Goal: Information Seeking & Learning: Understand process/instructions

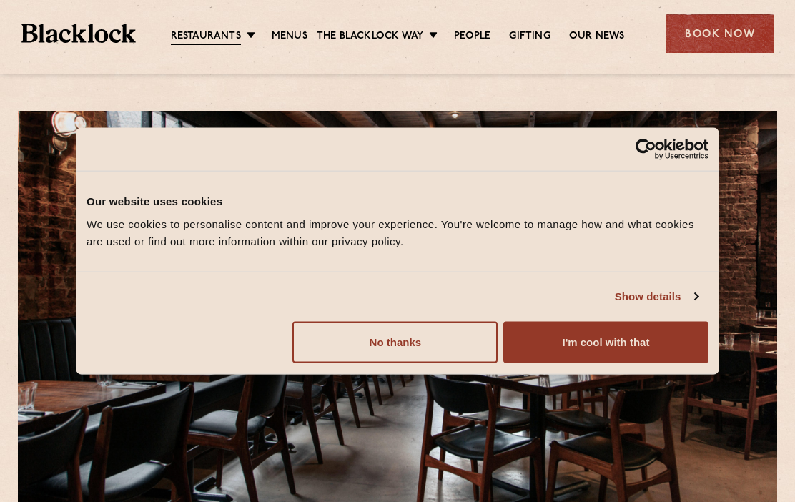
click at [378, 347] on button "No thanks" at bounding box center [394, 341] width 205 height 41
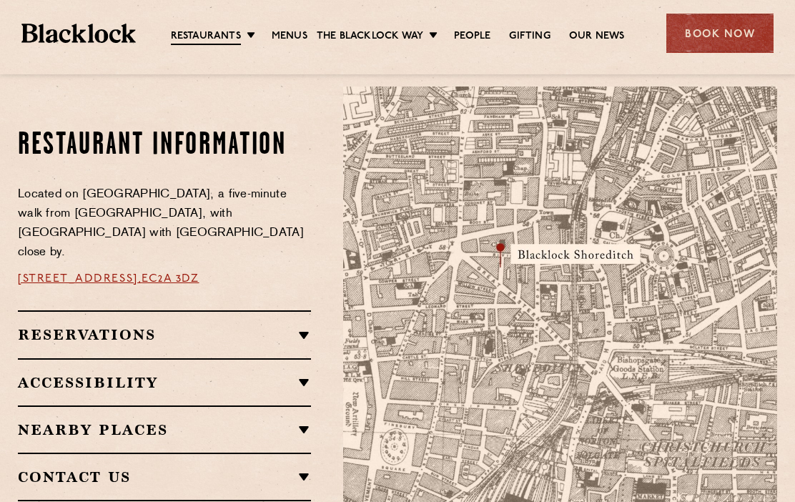
scroll to position [750, 0]
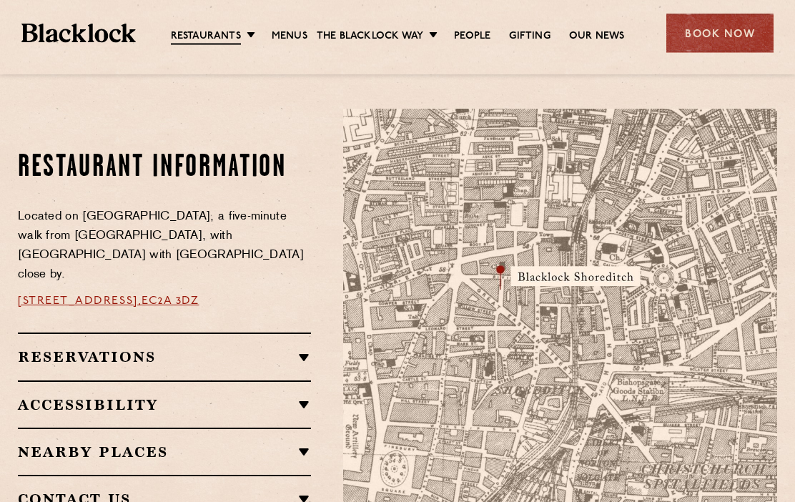
click at [284, 29] on link "Menus" at bounding box center [290, 36] width 36 height 14
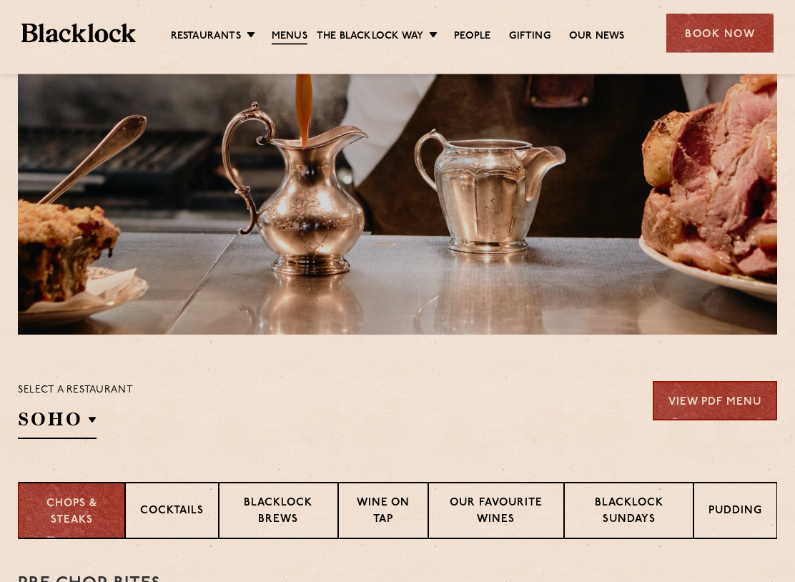
scroll to position [181, 0]
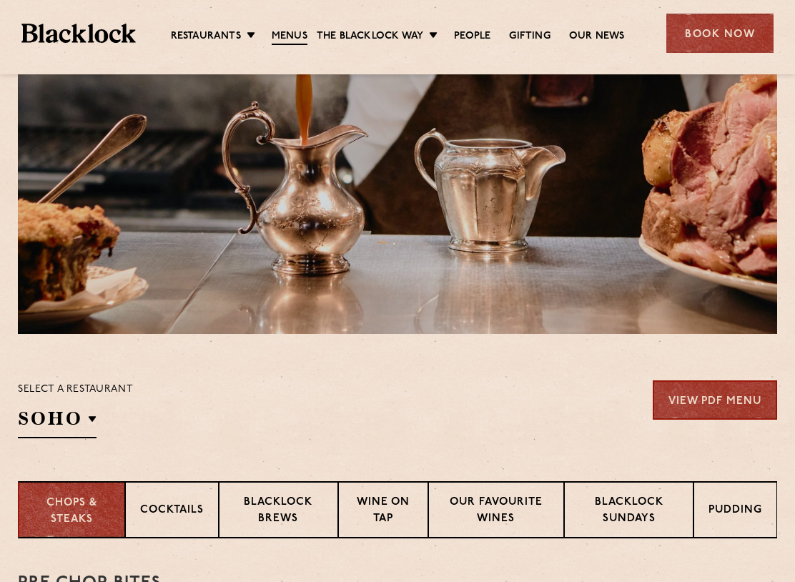
click at [74, 418] on h2 "SOHO" at bounding box center [57, 422] width 79 height 32
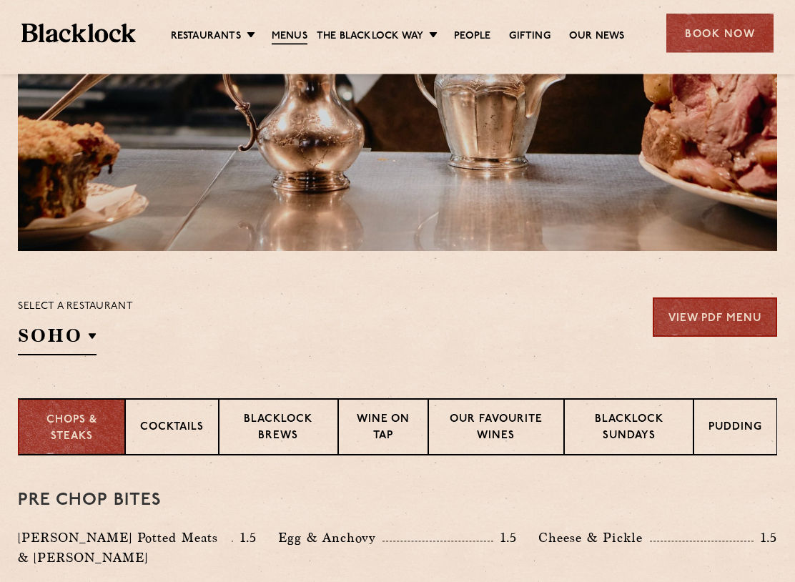
scroll to position [265, 0]
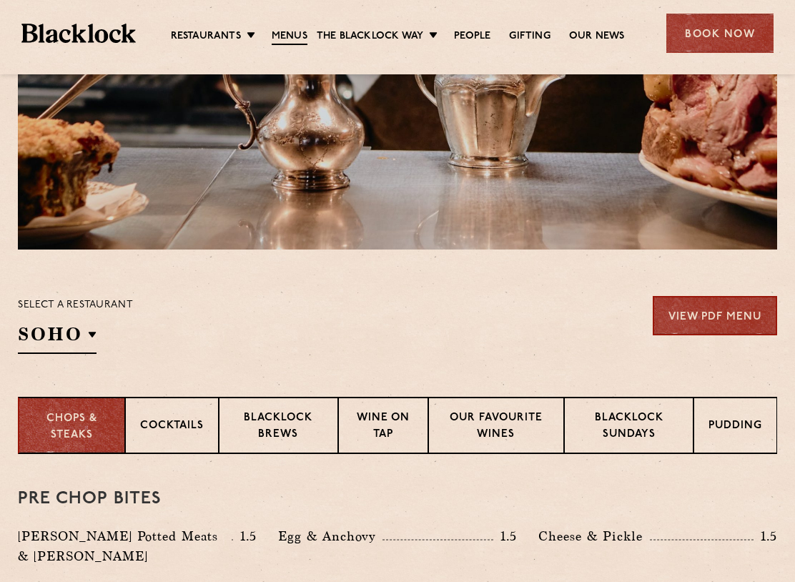
click at [78, 336] on h2 "SOHO" at bounding box center [57, 338] width 79 height 32
click at [0, 0] on p "Shoreditch" at bounding box center [0, 0] width 0 height 0
click at [232, 346] on div "Select a restaurant [GEOGRAPHIC_DATA] [GEOGRAPHIC_DATA] [GEOGRAPHIC_DATA] [GEOG…" at bounding box center [397, 325] width 759 height 58
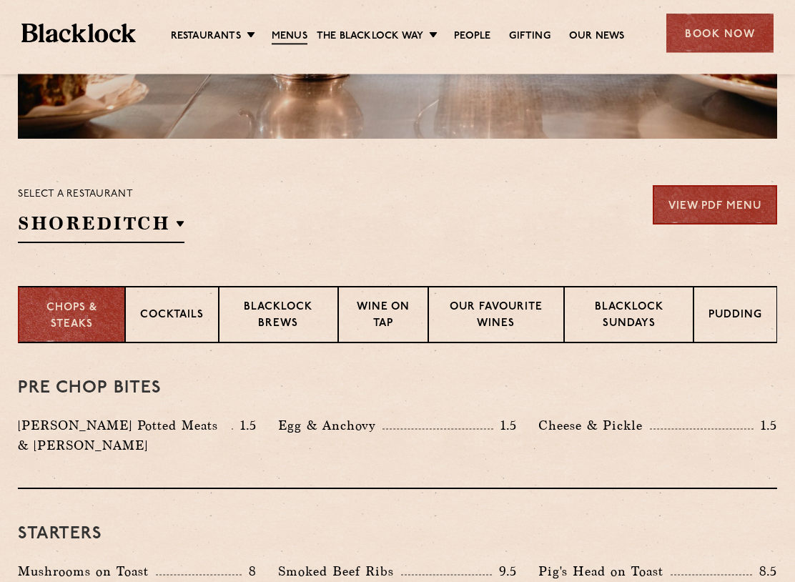
scroll to position [376, 0]
click at [655, 309] on p "Blacklock Sundays" at bounding box center [628, 316] width 99 height 34
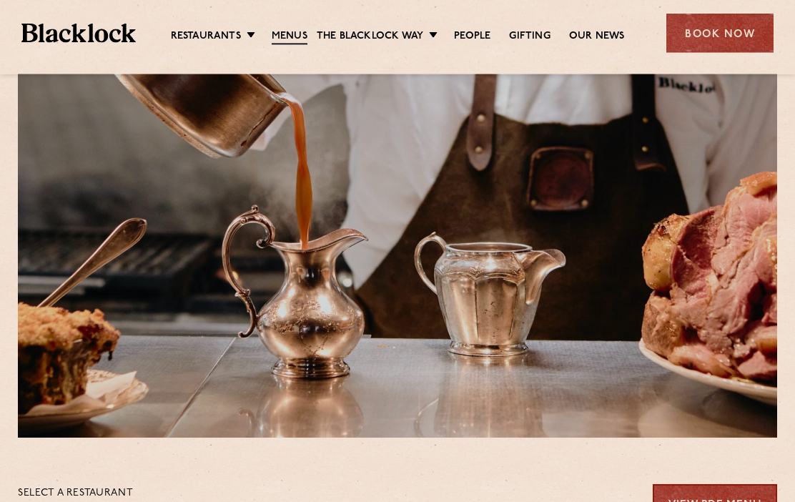
scroll to position [0, 0]
